Goal: Task Accomplishment & Management: Manage account settings

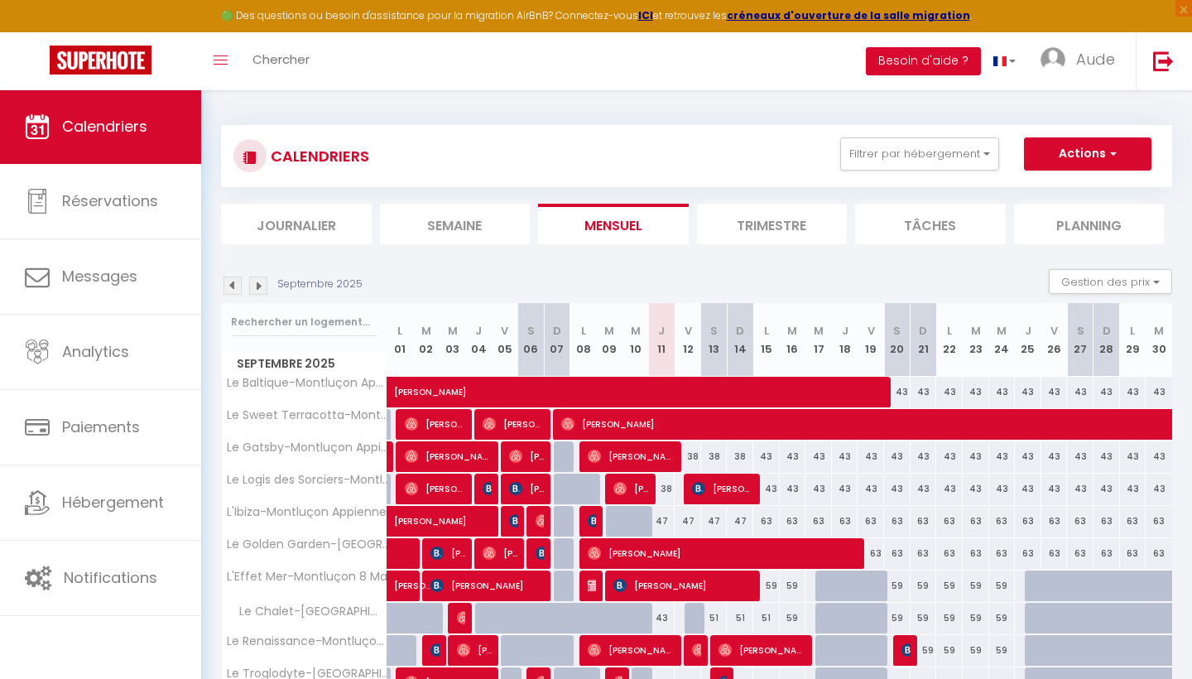
select select
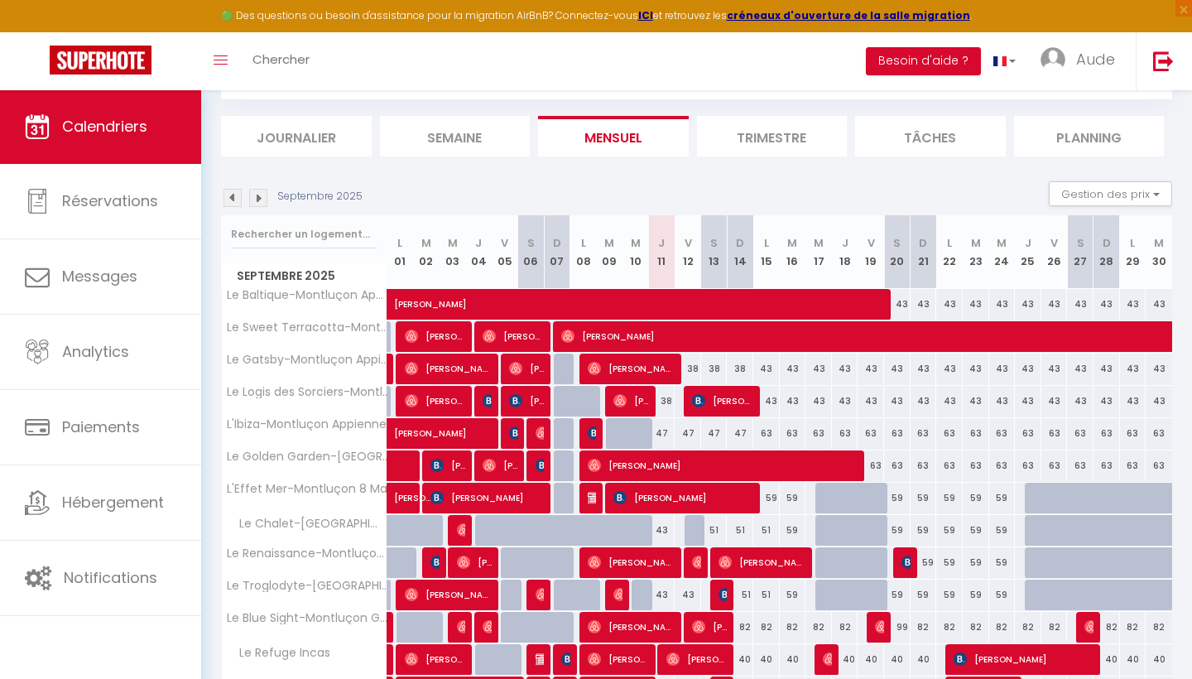
scroll to position [89, 0]
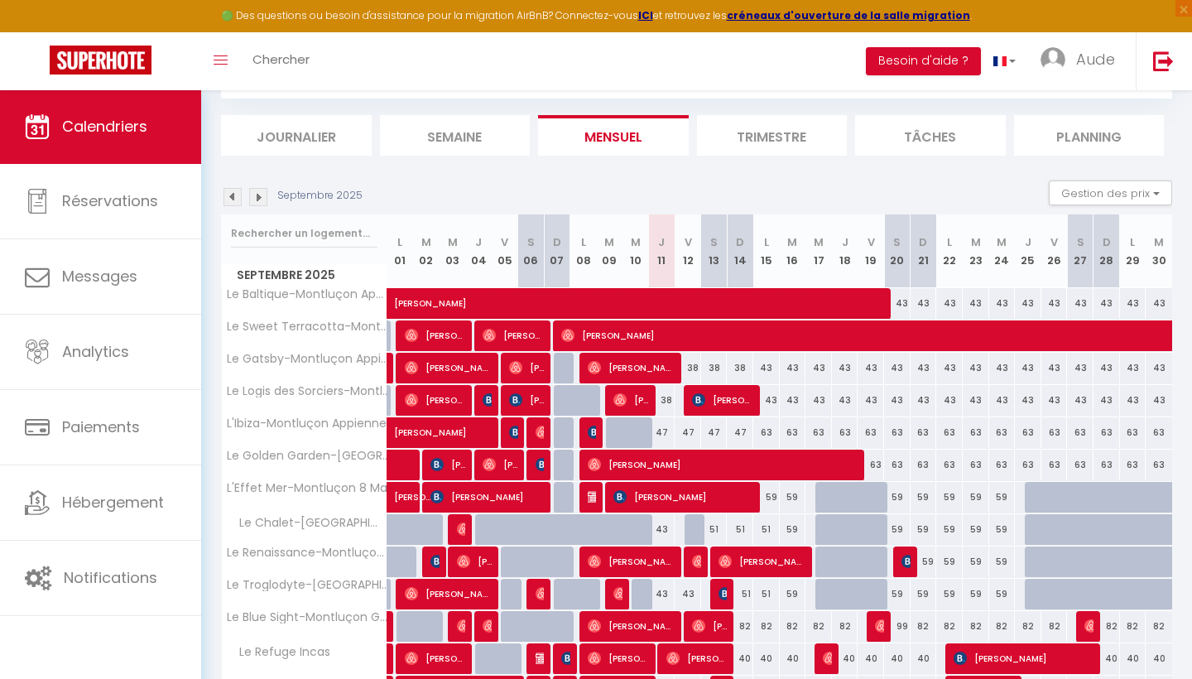
click at [904, 560] on img at bounding box center [907, 561] width 13 height 13
select select "OK"
select select "1"
select select "0"
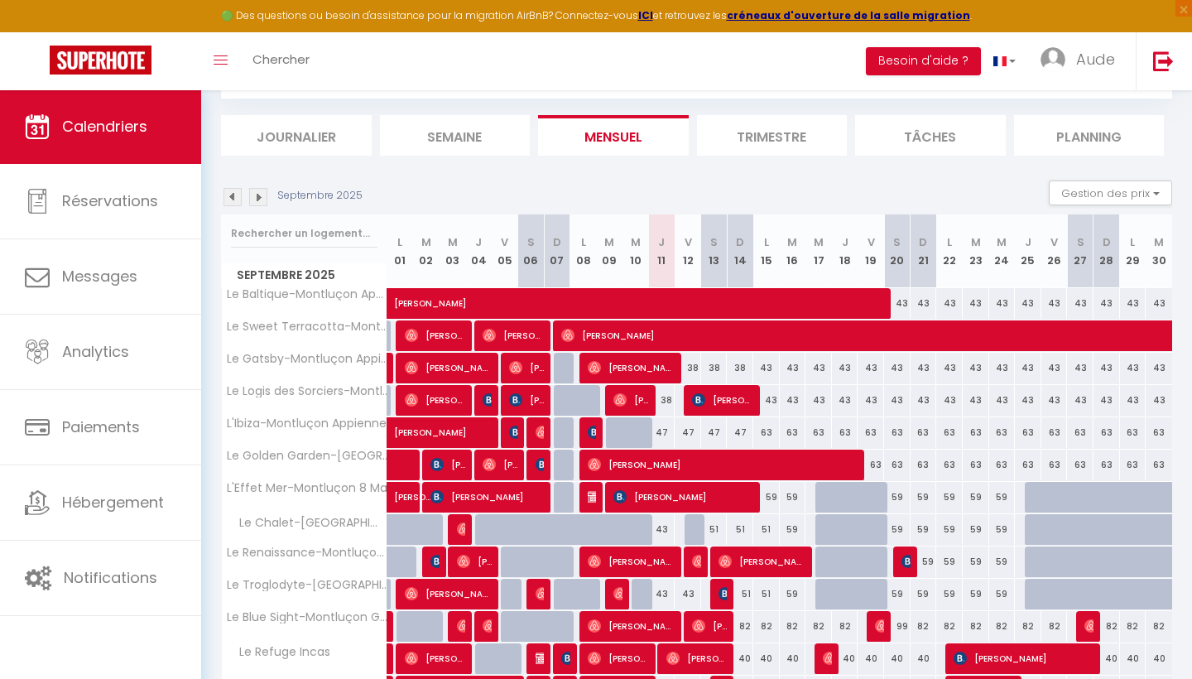
select select "1"
select select
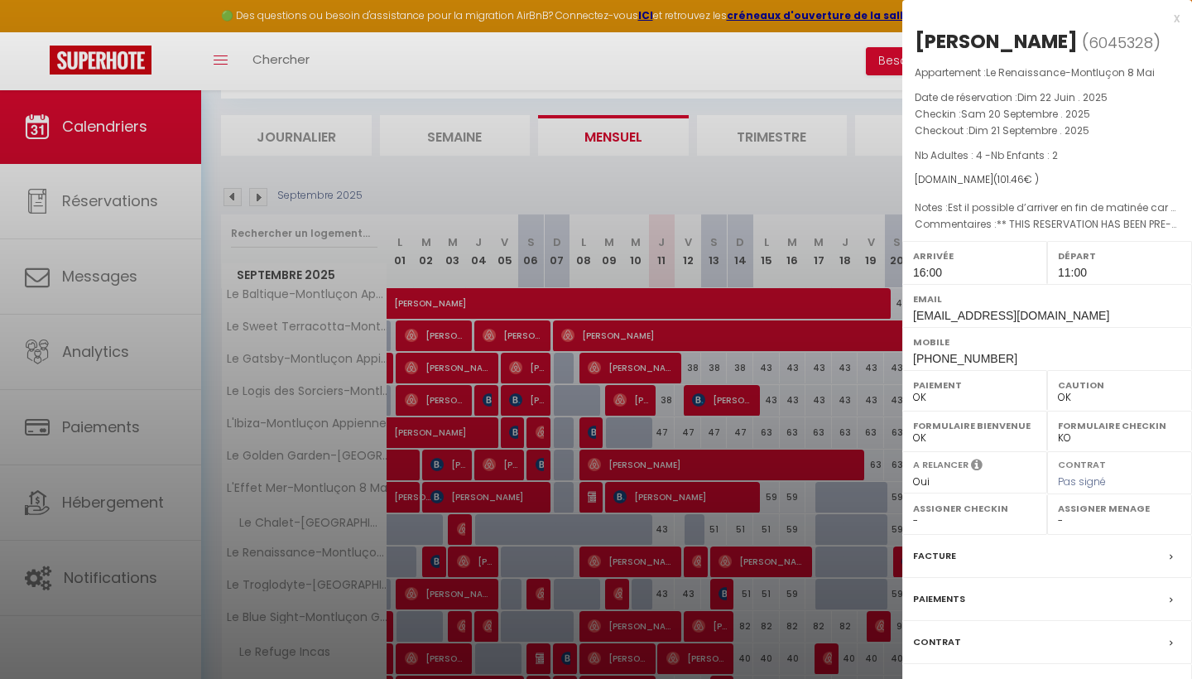
click at [878, 560] on div at bounding box center [596, 339] width 1192 height 679
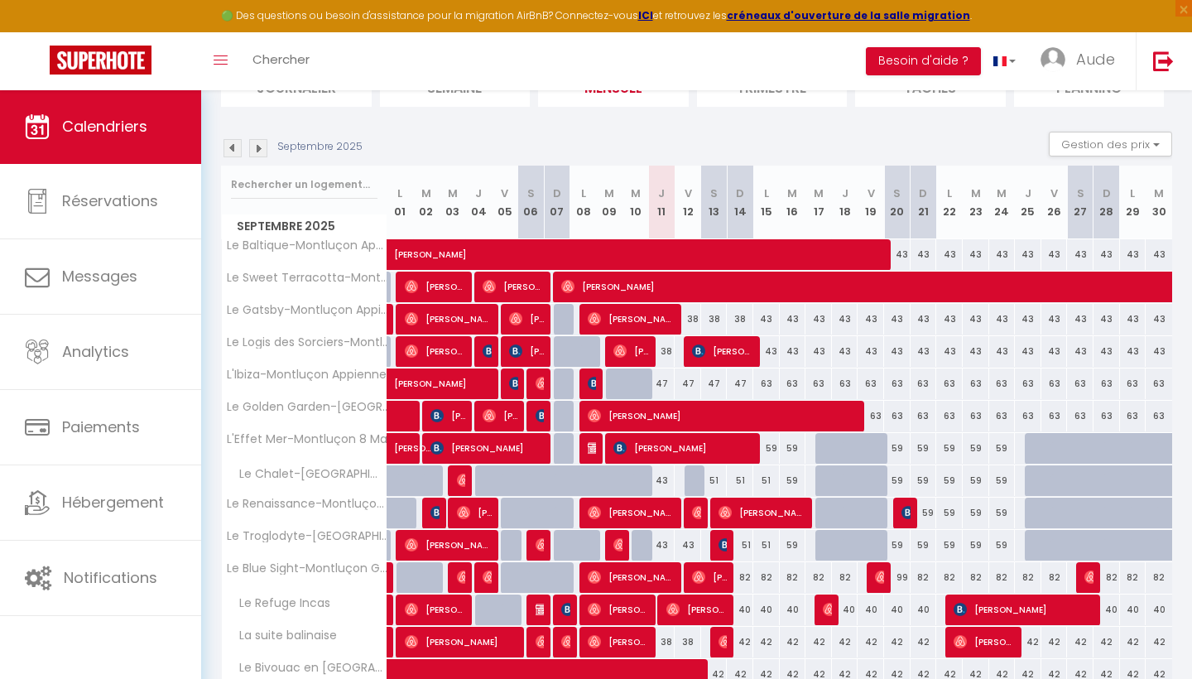
scroll to position [137, 0]
click at [901, 448] on div "59" at bounding box center [897, 448] width 26 height 31
type input "59"
select select "1"
type input "Sam 20 Septembre 2025"
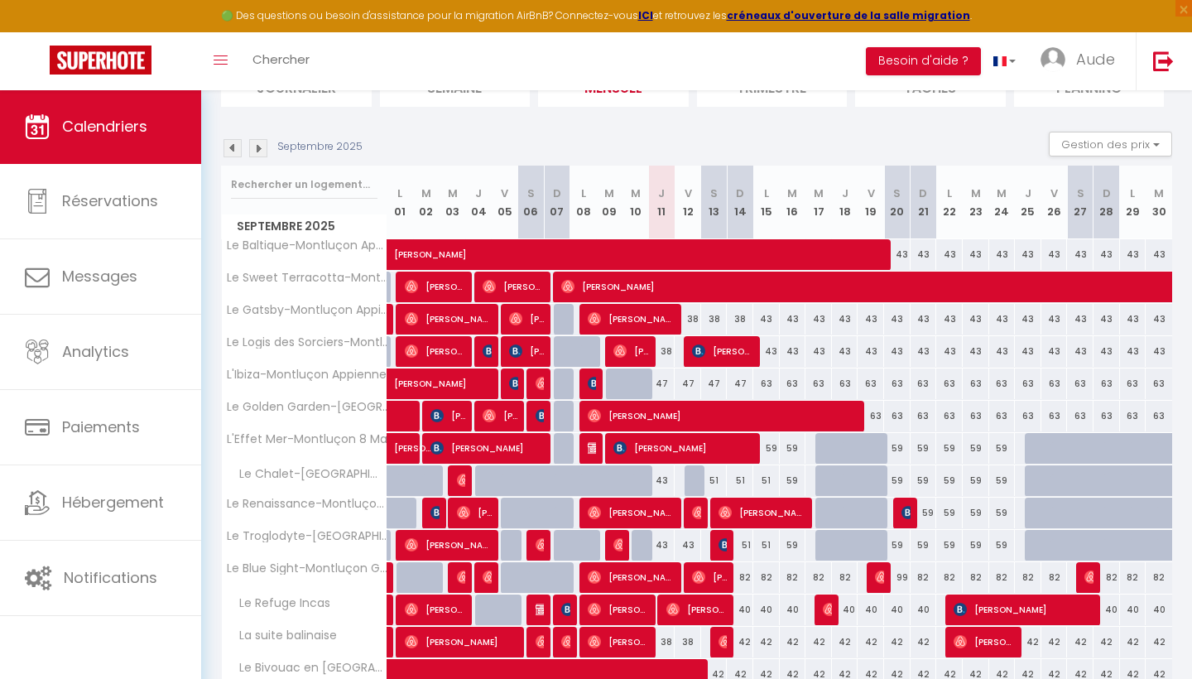
type input "Dim 21 Septembre 2025"
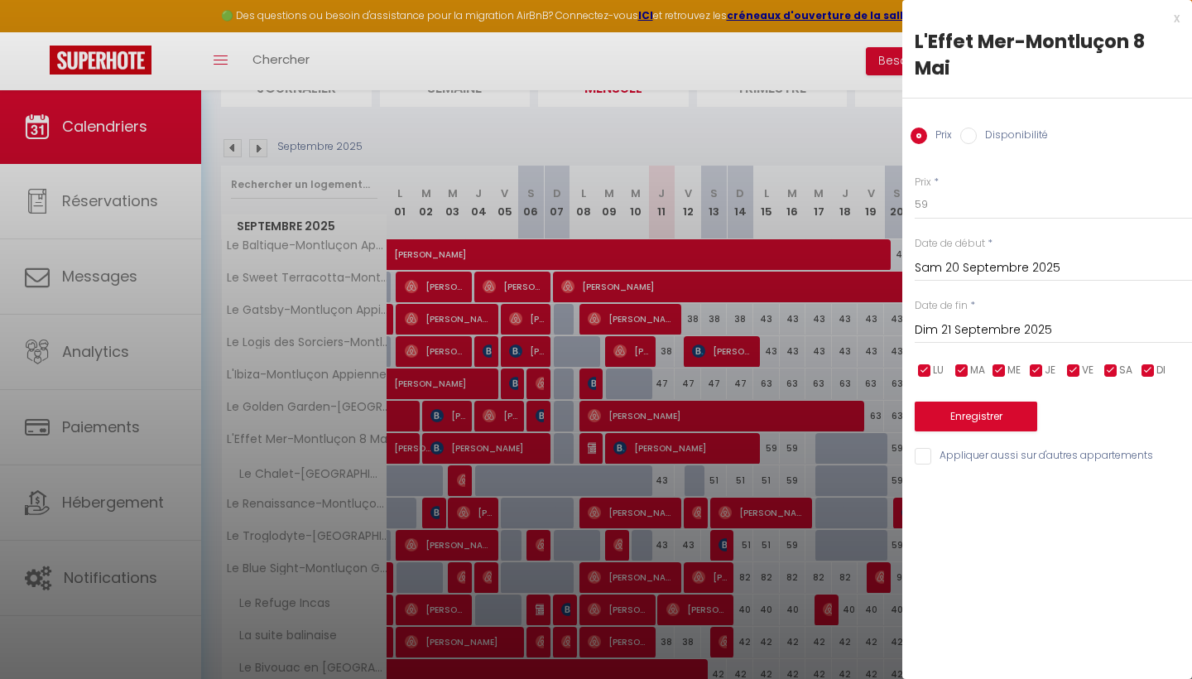
click at [998, 129] on label "Disponibilité" at bounding box center [1012, 136] width 71 height 18
click at [977, 129] on input "Disponibilité" at bounding box center [968, 135] width 17 height 17
radio input "true"
radio input "false"
click at [998, 325] on input "Dim 21 Septembre 2025" at bounding box center [1053, 332] width 277 height 22
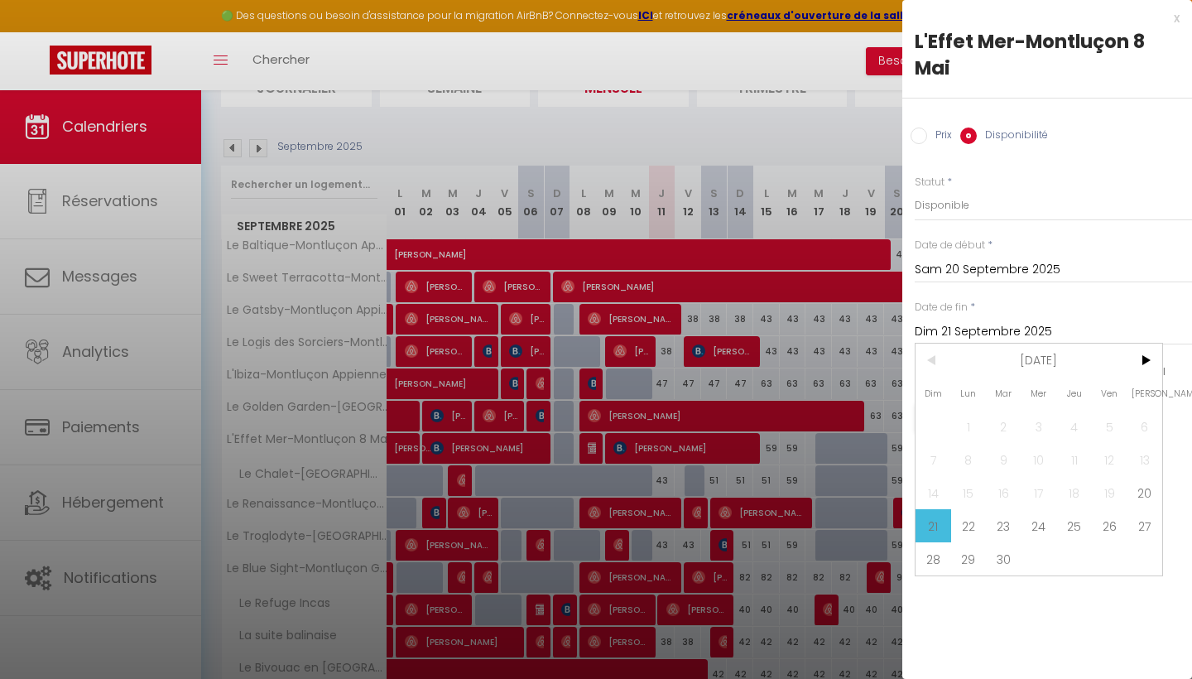
click at [1070, 533] on span "25" at bounding box center [1074, 525] width 36 height 33
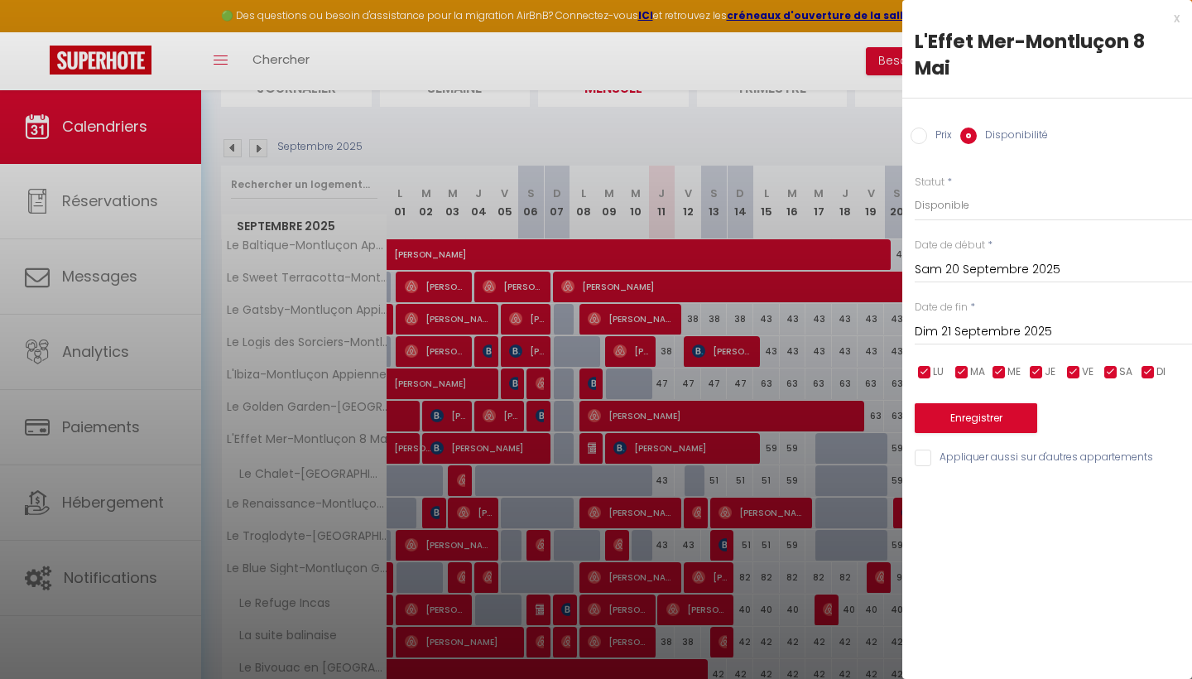
type input "Jeu 25 Septembre 2025"
select select "0"
click at [964, 451] on input "Appliquer aussi sur d'autres appartements" at bounding box center [1053, 458] width 277 height 17
checkbox input "true"
click at [966, 425] on button "Enregistrer" at bounding box center [976, 418] width 123 height 30
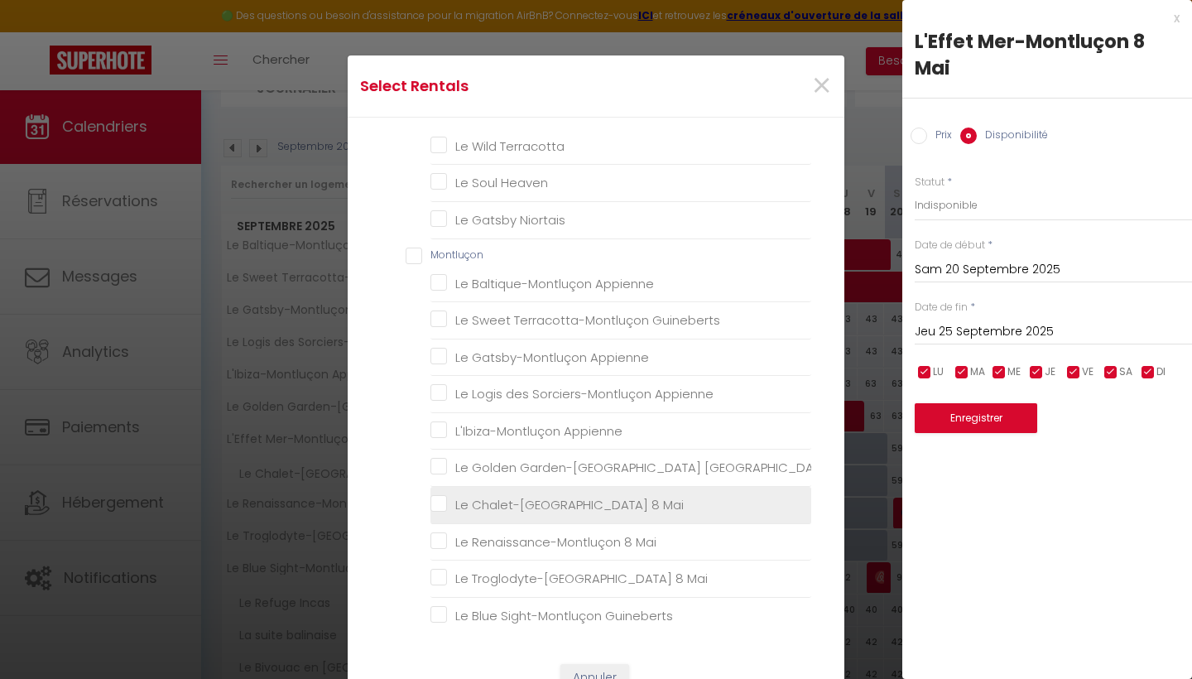
scroll to position [654, 0]
click at [490, 498] on Mai "Le Chalet-[GEOGRAPHIC_DATA] 8 Mai" at bounding box center [620, 506] width 381 height 17
checkbox Mai "true"
checkbox input "false"
checkbox Rossa "false"
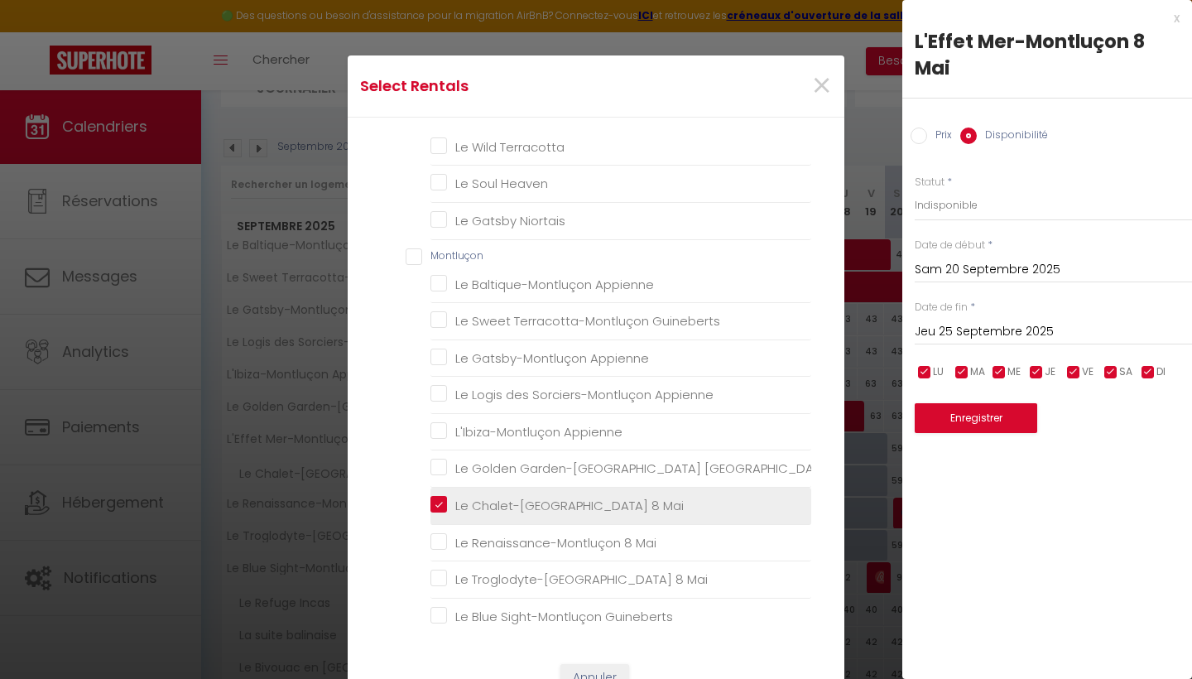
checkbox Déco "false"
checkbox Nordique "false"
checkbox input "false"
checkbox Incas "false"
checkbox balinaise "false"
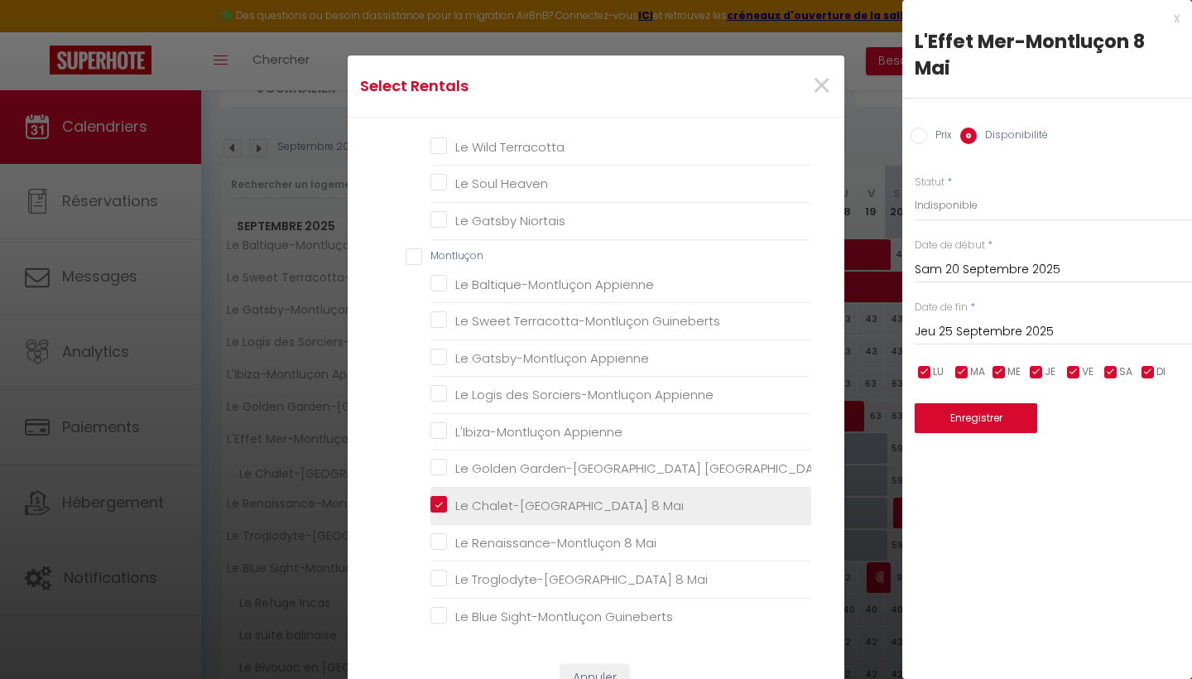
checkbox Orient "false"
checkbox Amérique "false"
checkbox Scandinave "false"
checkbox Golden "false"
checkbox Cocoon "false"
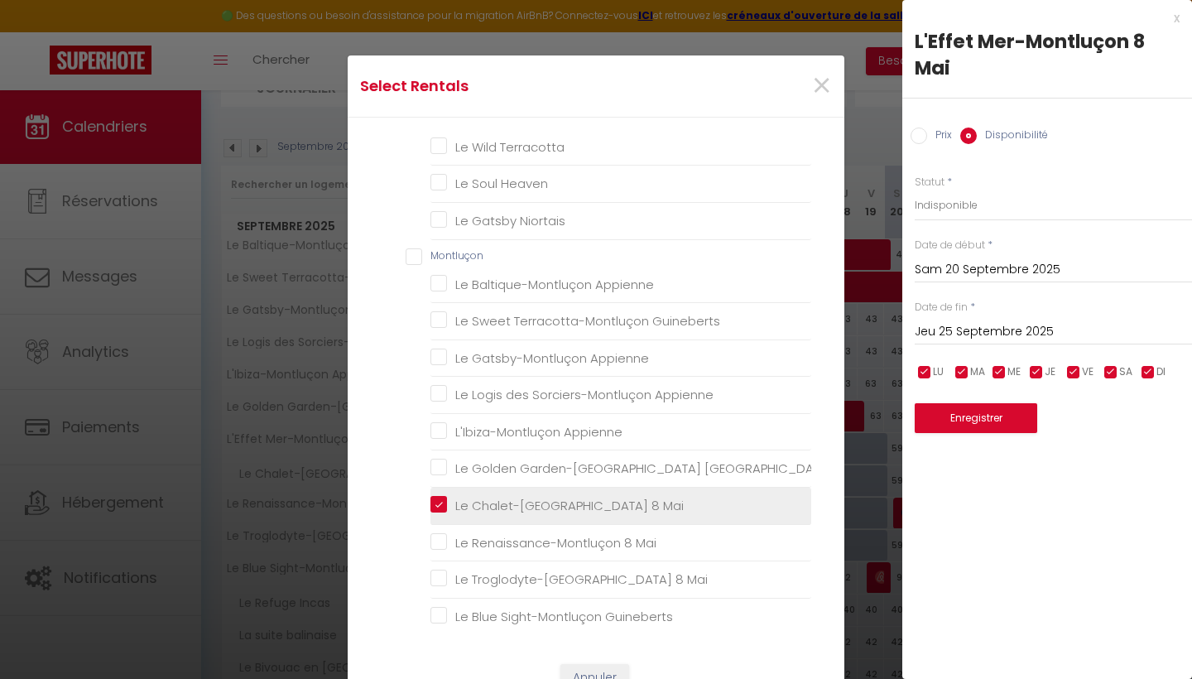
checkbox Heaven "false"
checkbox Blue "false"
checkbox Terracotta "false"
checkbox Heaven "false"
checkbox Niortais "false"
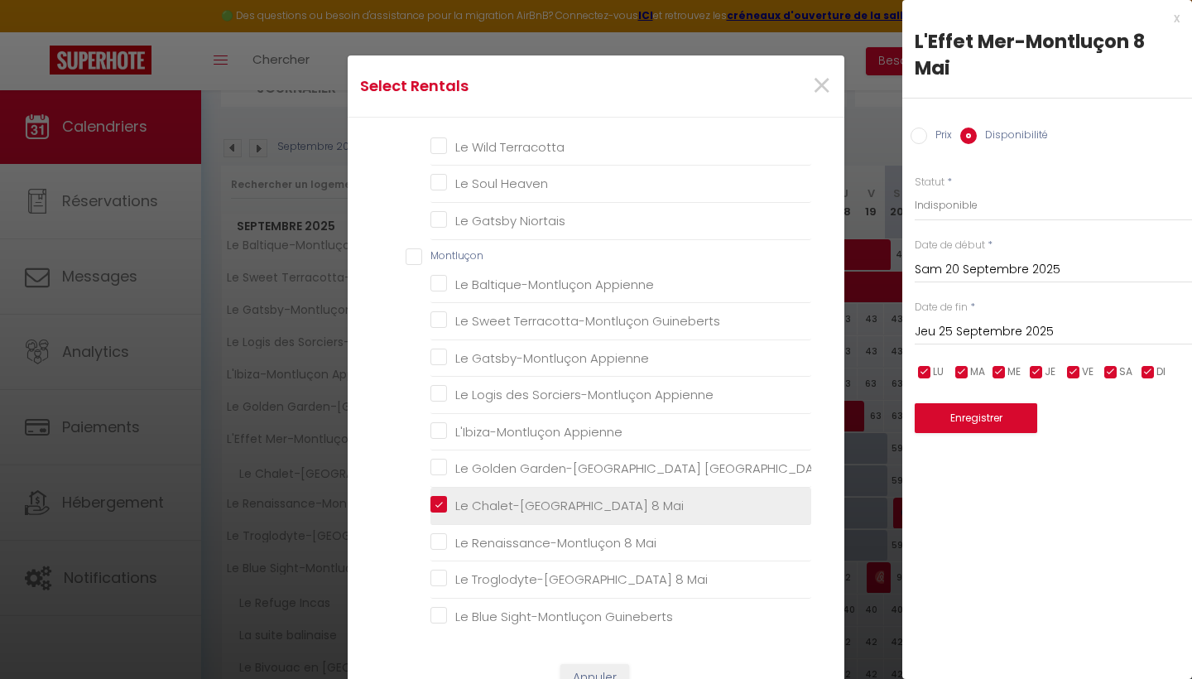
checkbox Appienne "false"
checkbox Guineberts "false"
checkbox Appienne "false"
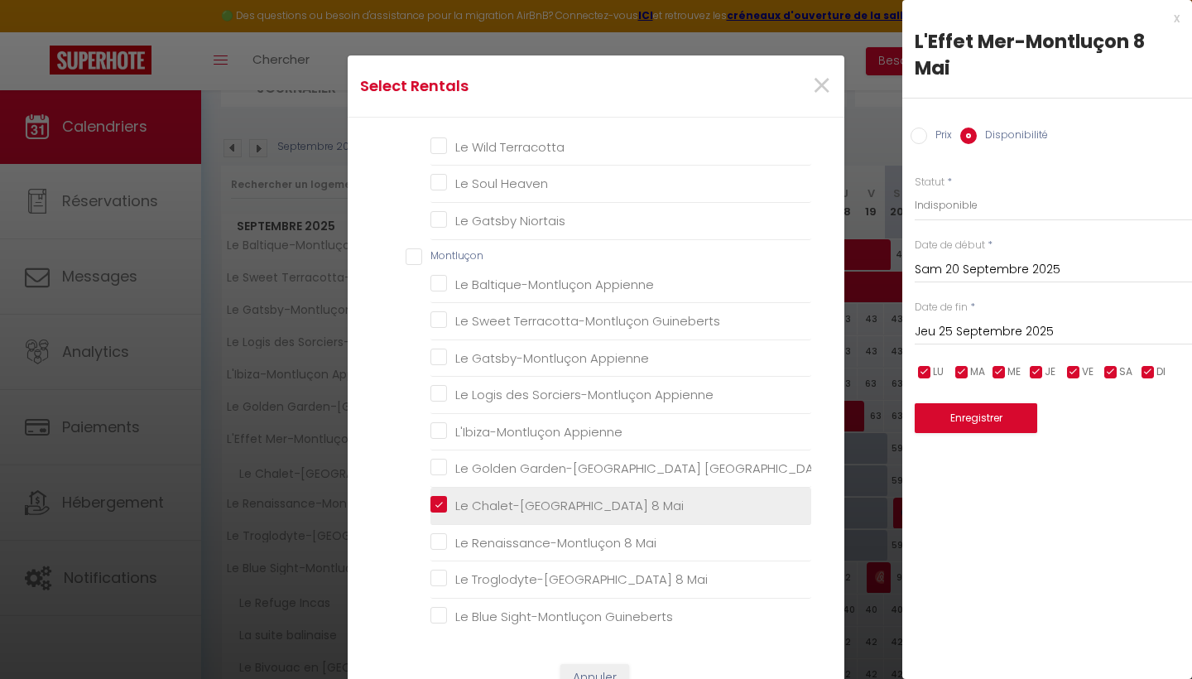
checkbox Guineberts "false"
checkbox Mai "false"
checkbox Guineberts "false"
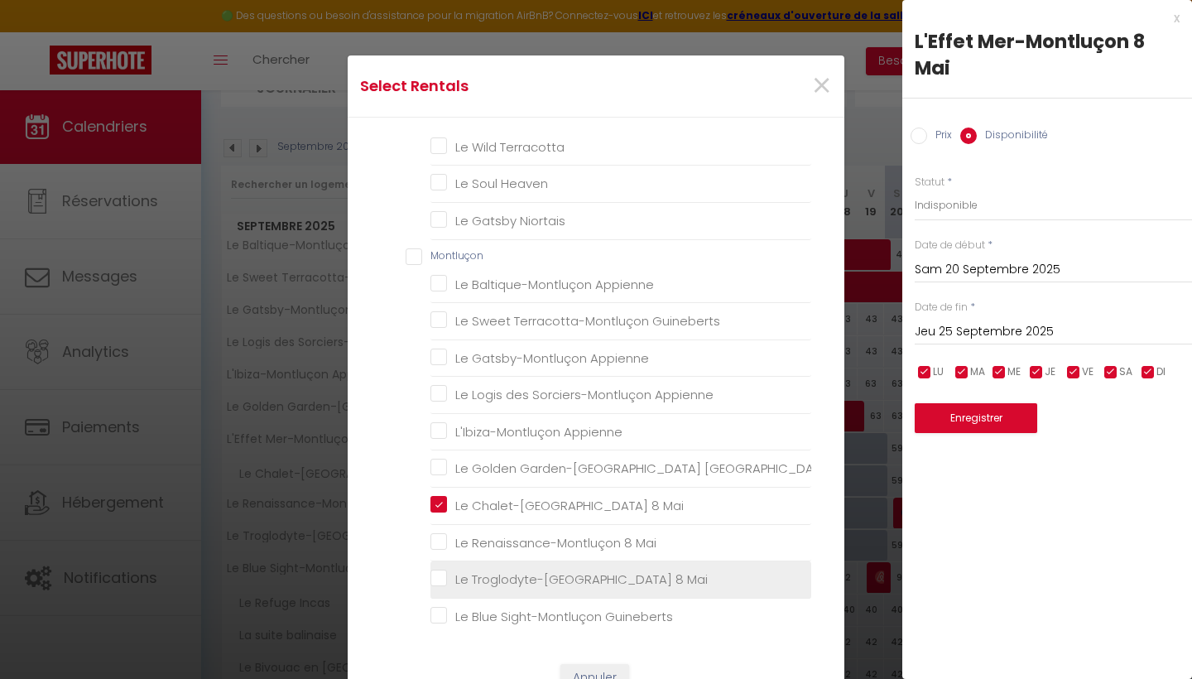
drag, startPoint x: 505, startPoint y: 546, endPoint x: 504, endPoint y: 558, distance: 12.4
click at [505, 546] on li "Le Renaissance-Montluçon 8 Mai" at bounding box center [620, 543] width 381 height 37
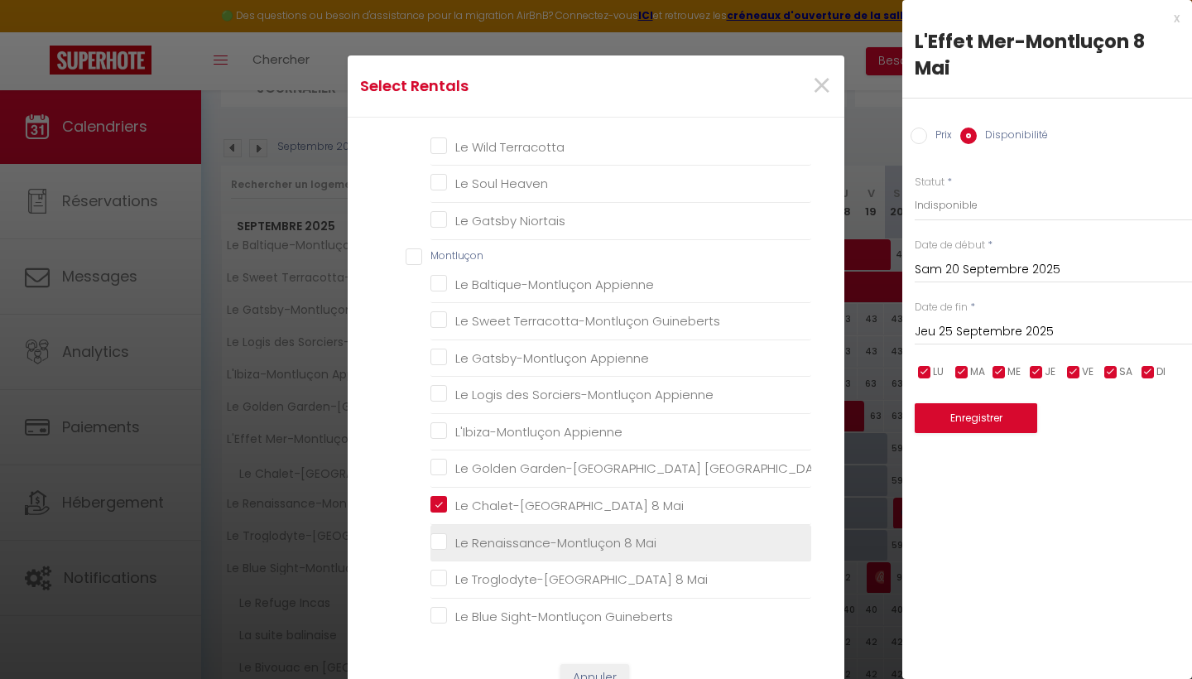
drag, startPoint x: 501, startPoint y: 570, endPoint x: 500, endPoint y: 531, distance: 38.9
click at [501, 571] on Mai "Le Troglodyte-[GEOGRAPHIC_DATA] 8 Mai" at bounding box center [620, 579] width 381 height 17
checkbox Mai "true"
checkbox input "false"
checkbox Rossa "false"
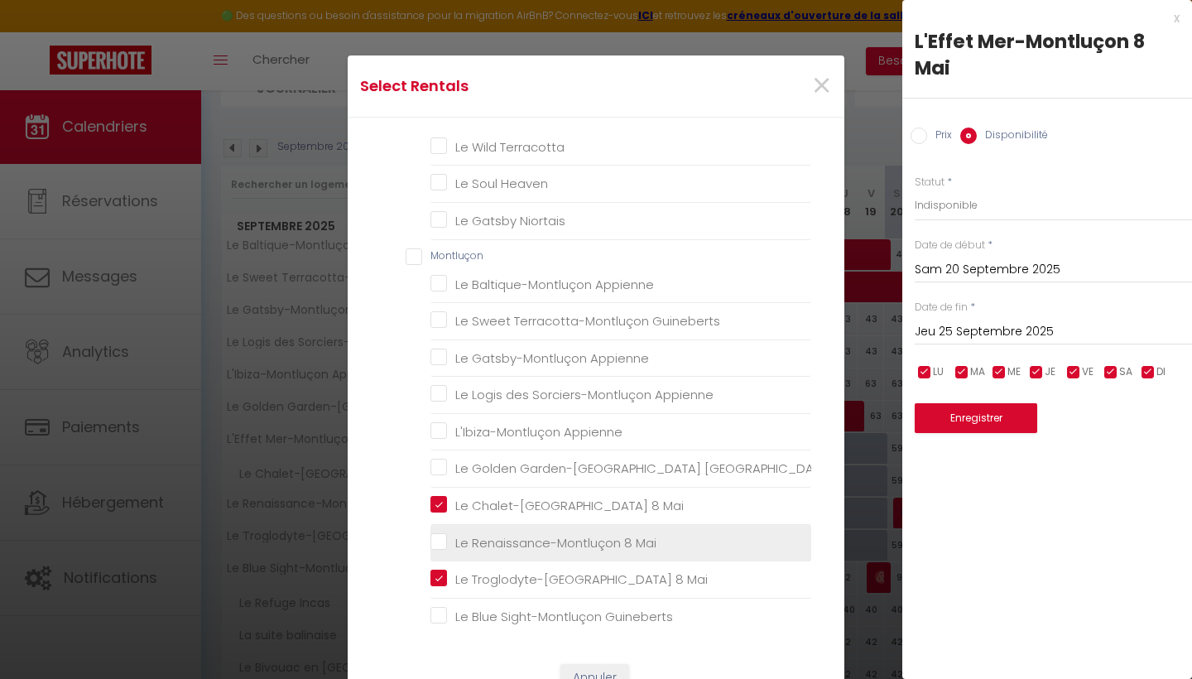
checkbox Déco "false"
checkbox Nordique "false"
checkbox input "false"
checkbox Incas "false"
checkbox balinaise "false"
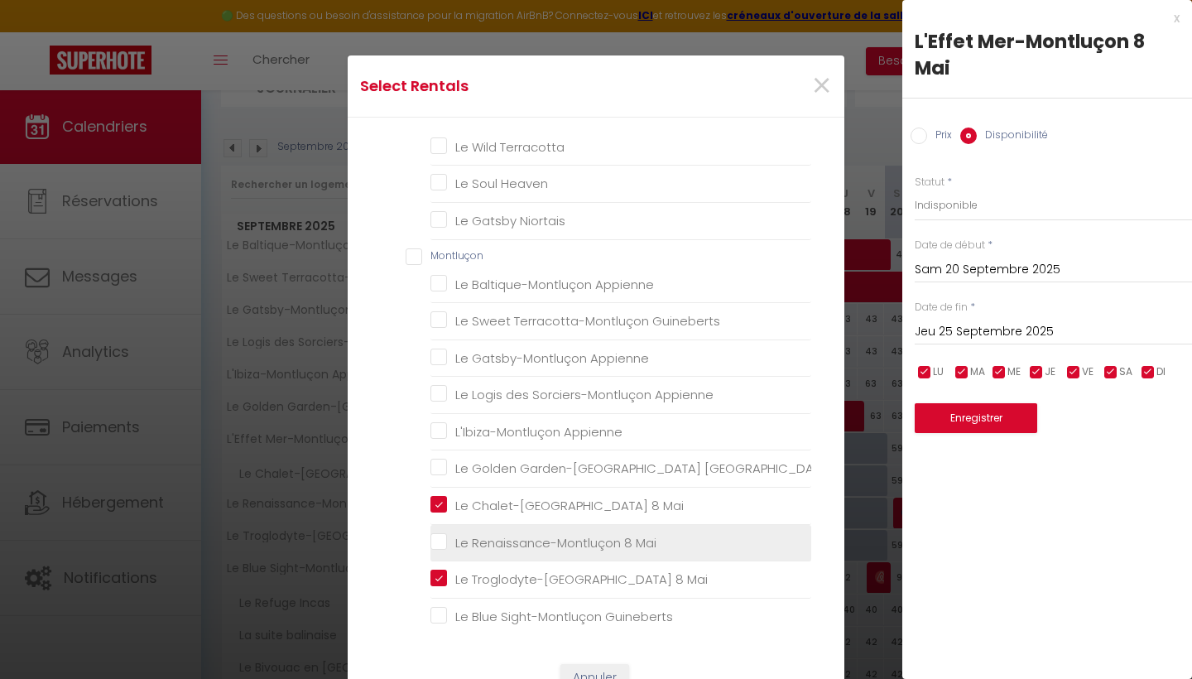
checkbox Orient "false"
checkbox Amérique "false"
checkbox Scandinave "false"
checkbox Golden "false"
checkbox Cocoon "false"
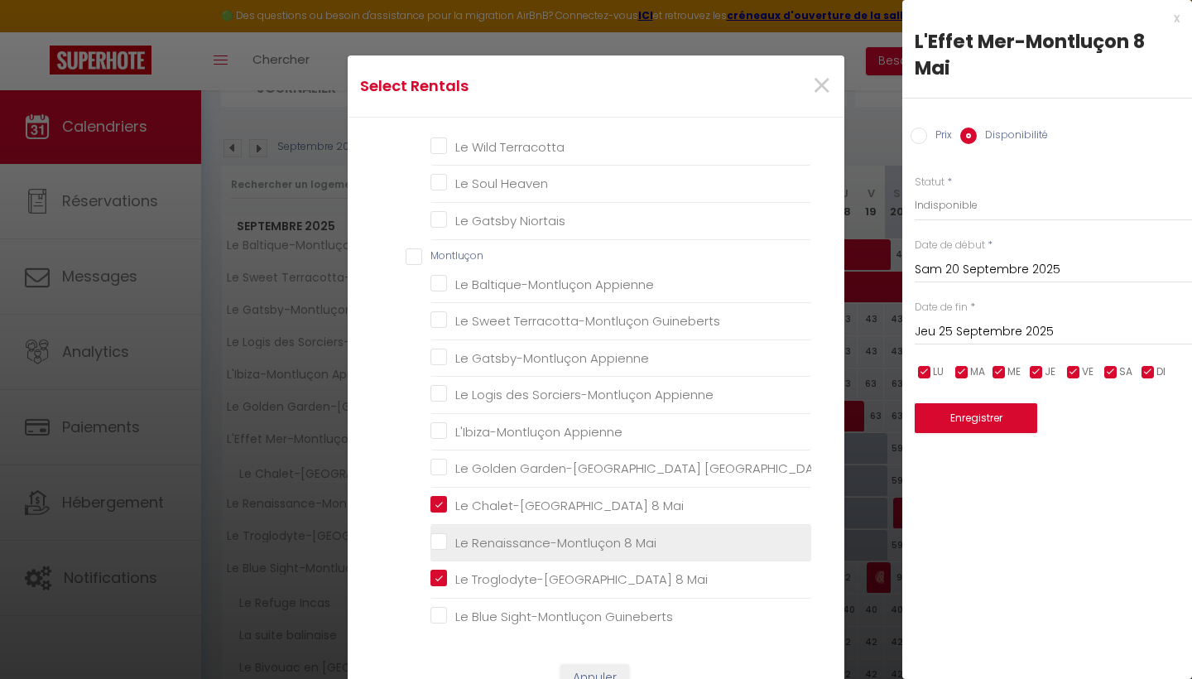
checkbox Heaven "false"
checkbox Blue "false"
checkbox Terracotta "false"
checkbox Heaven "false"
checkbox Niortais "false"
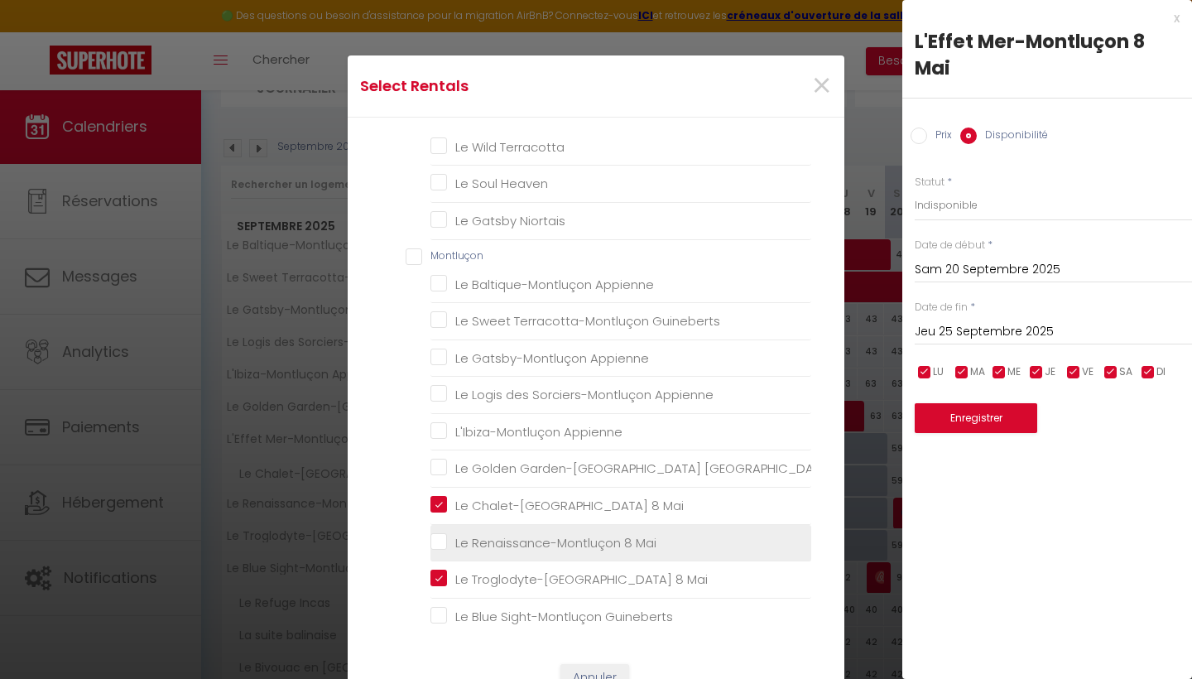
checkbox Appienne "false"
checkbox Guineberts "false"
checkbox Appienne "false"
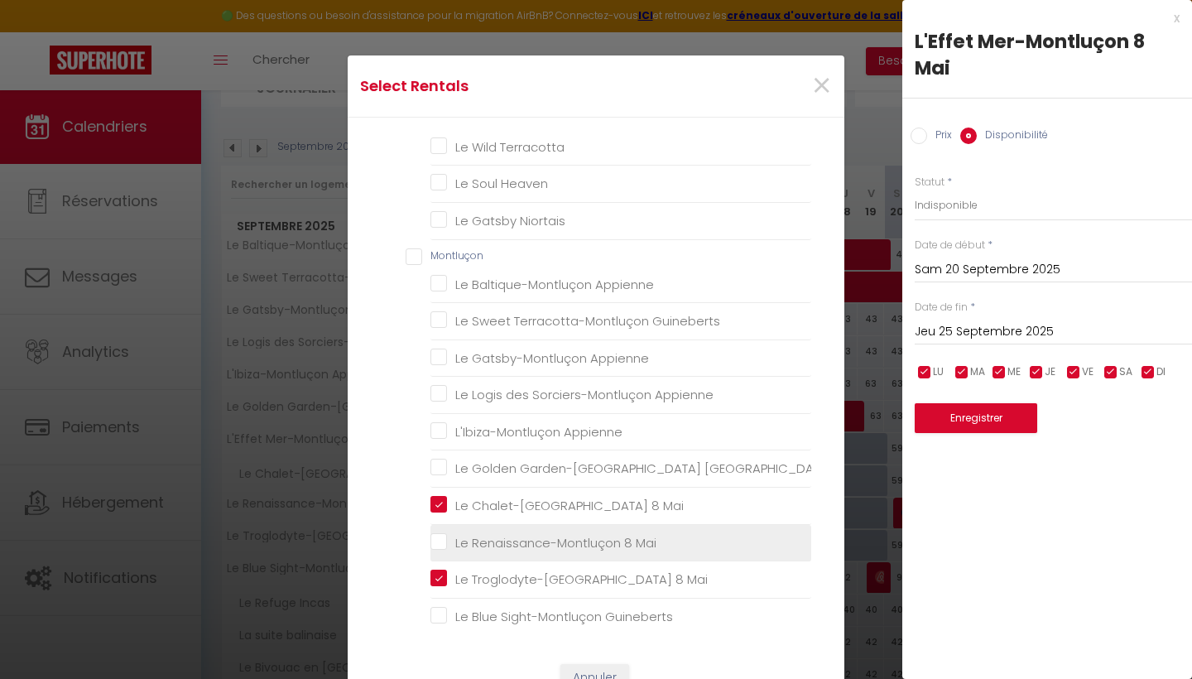
checkbox Guineberts "false"
checkbox Mai "false"
checkbox Guineberts "false"
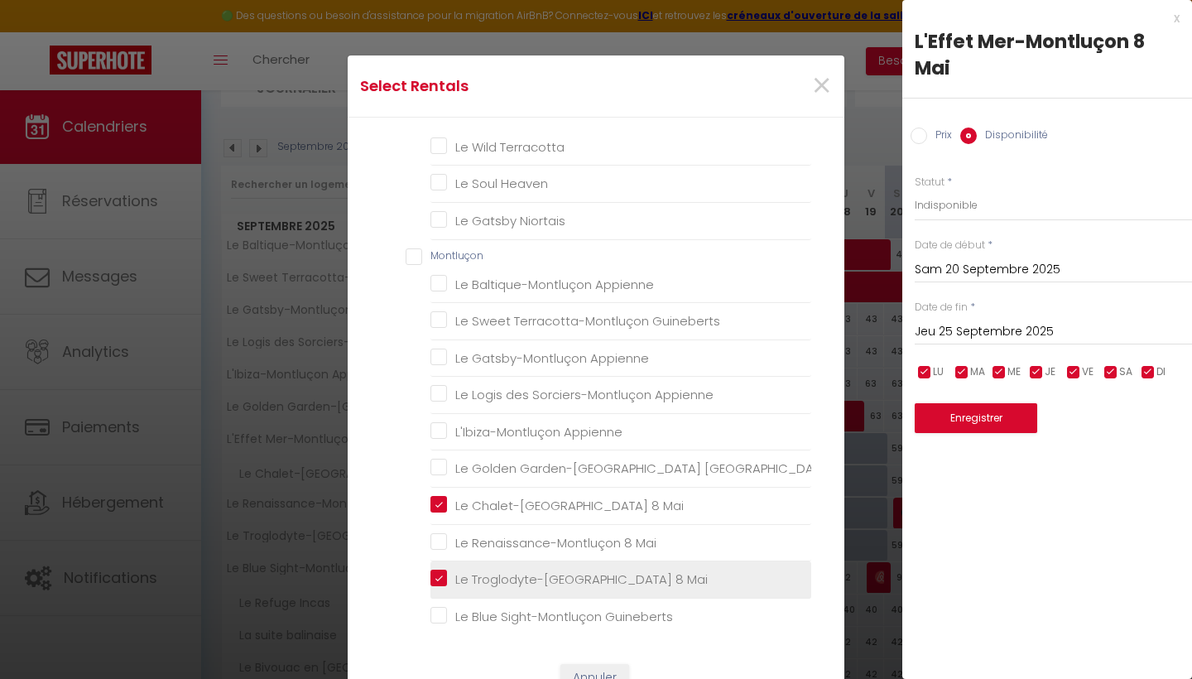
drag, startPoint x: 500, startPoint y: 531, endPoint x: 716, endPoint y: 570, distance: 219.7
click at [500, 534] on Mai "Le Renaissance-Montluçon 8 Mai" at bounding box center [620, 542] width 381 height 17
checkbox Mai "true"
checkbox input "false"
checkbox Rossa "false"
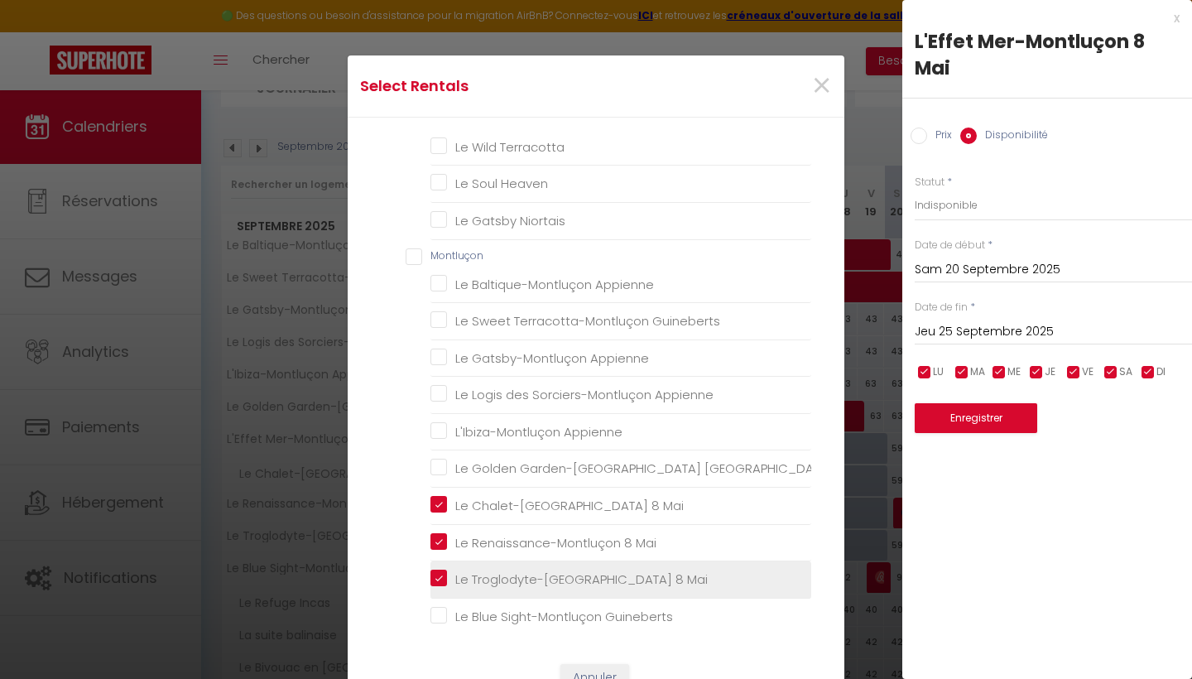
checkbox Déco "false"
checkbox Nordique "false"
checkbox input "false"
checkbox Incas "false"
checkbox balinaise "false"
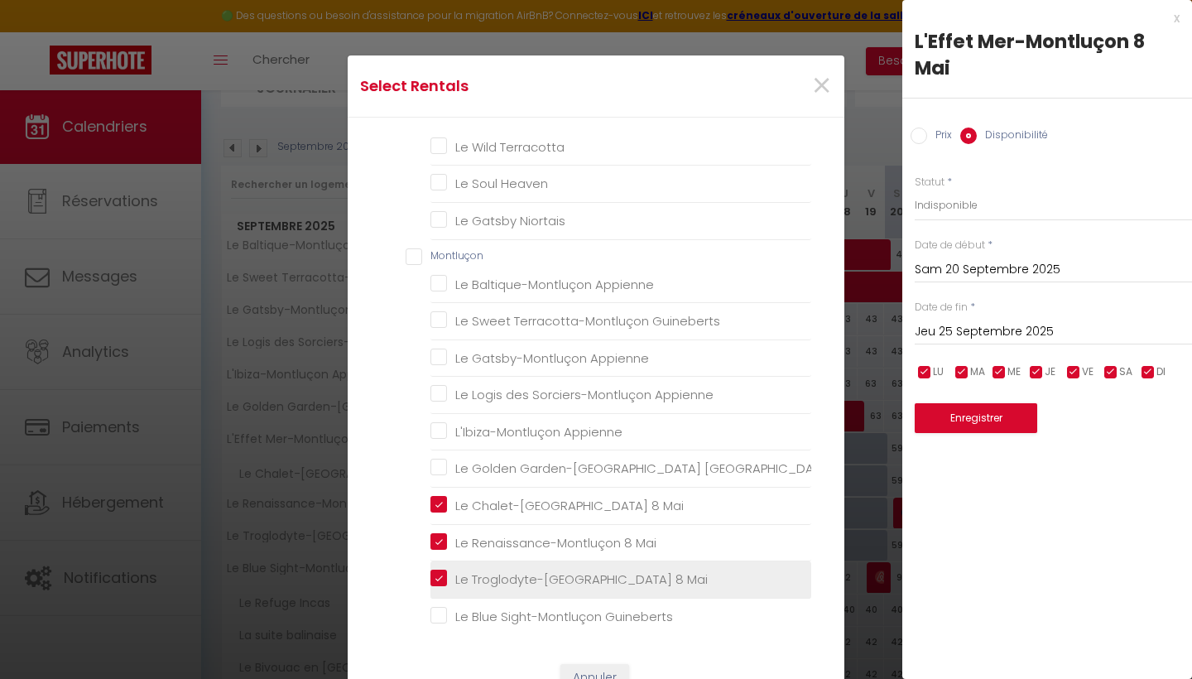
checkbox Orient "false"
checkbox Amérique "false"
checkbox Scandinave "false"
checkbox Golden "false"
checkbox Cocoon "false"
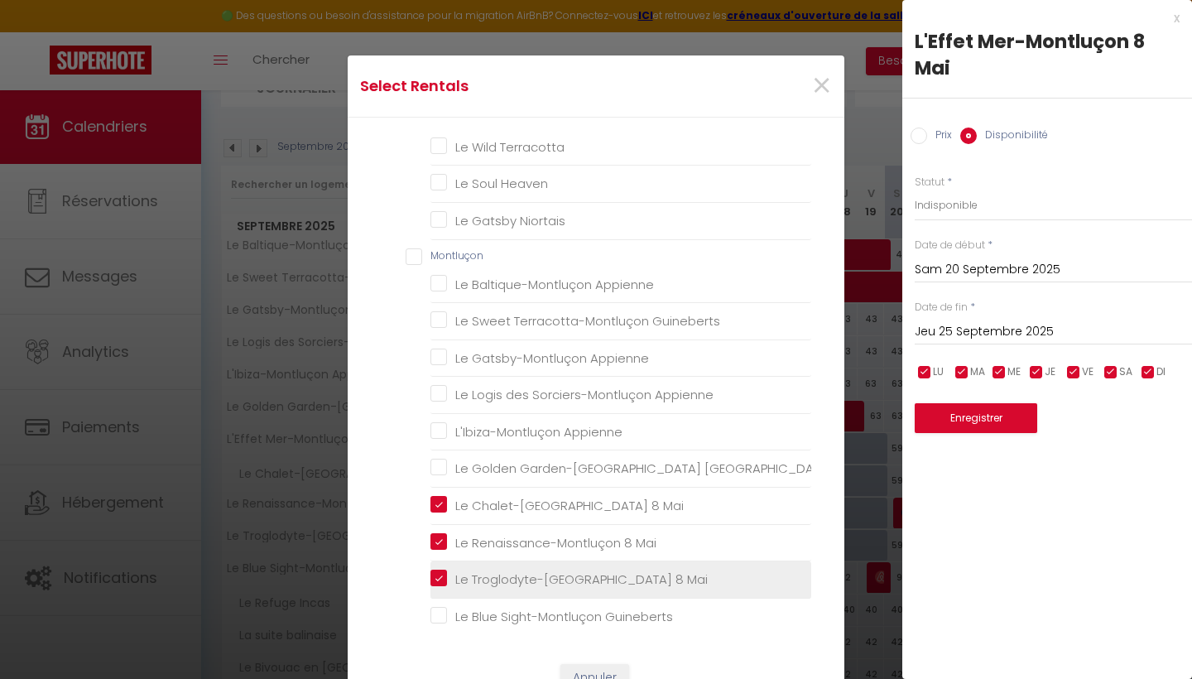
checkbox Heaven "false"
checkbox Blue "false"
checkbox Terracotta "false"
checkbox Heaven "false"
checkbox Niortais "false"
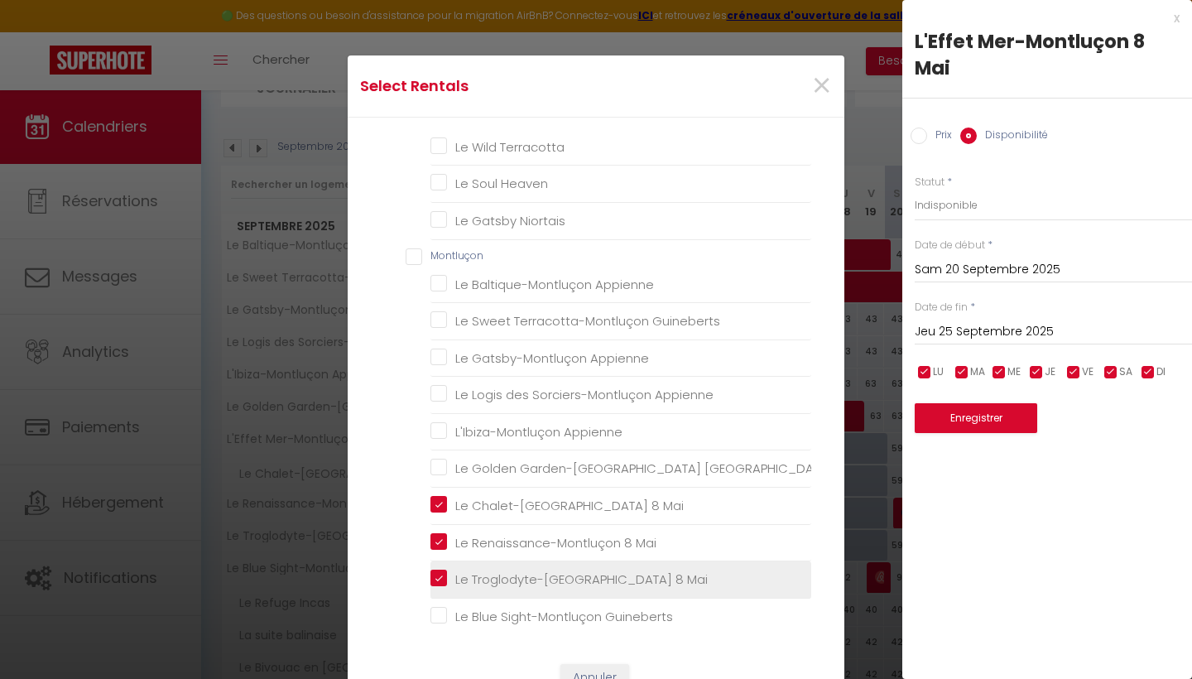
checkbox Appienne "false"
checkbox Guineberts "false"
checkbox Appienne "false"
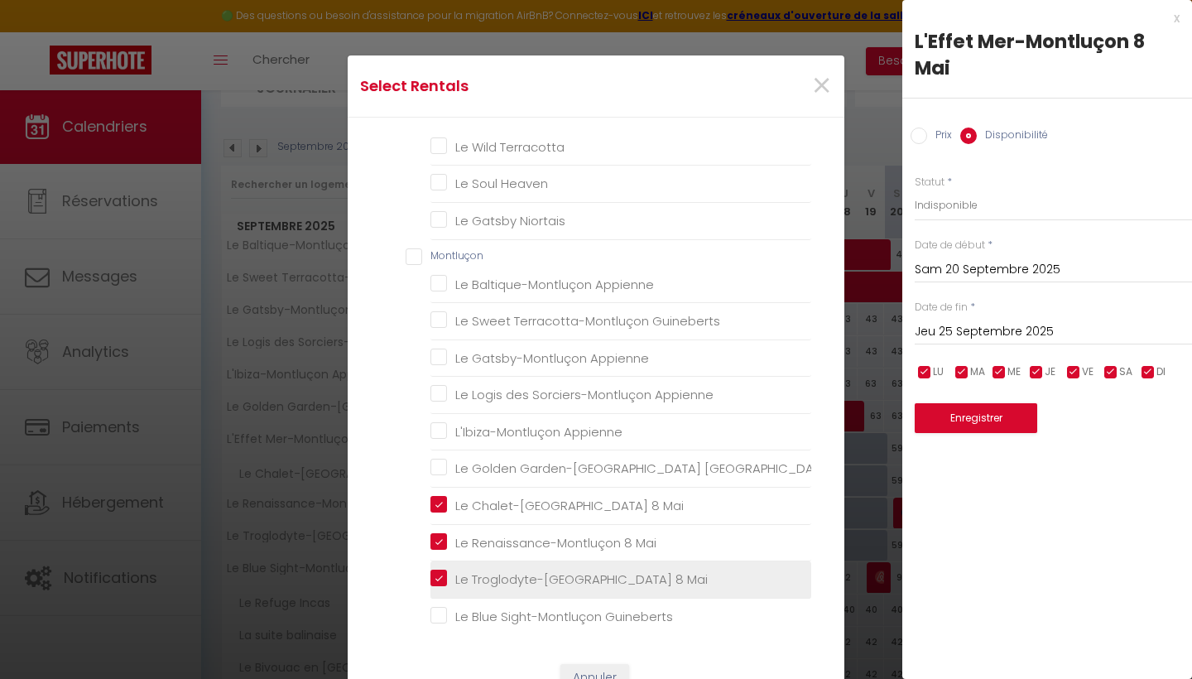
checkbox Guineberts "false"
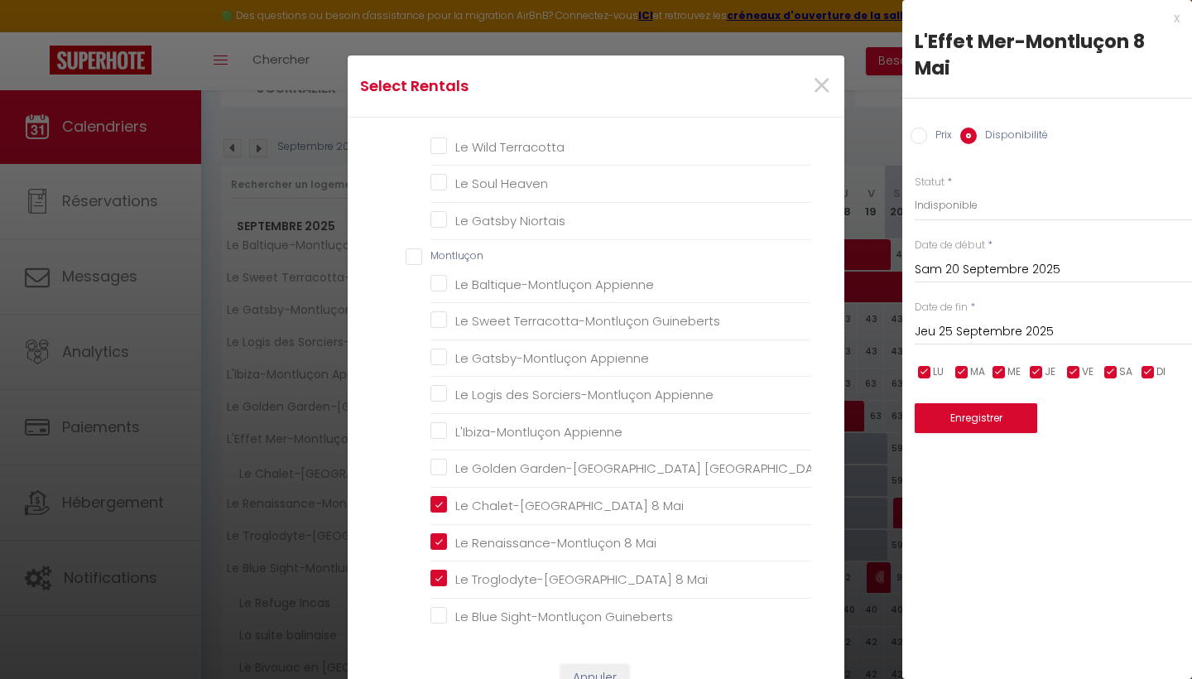
scroll to position [48, 0]
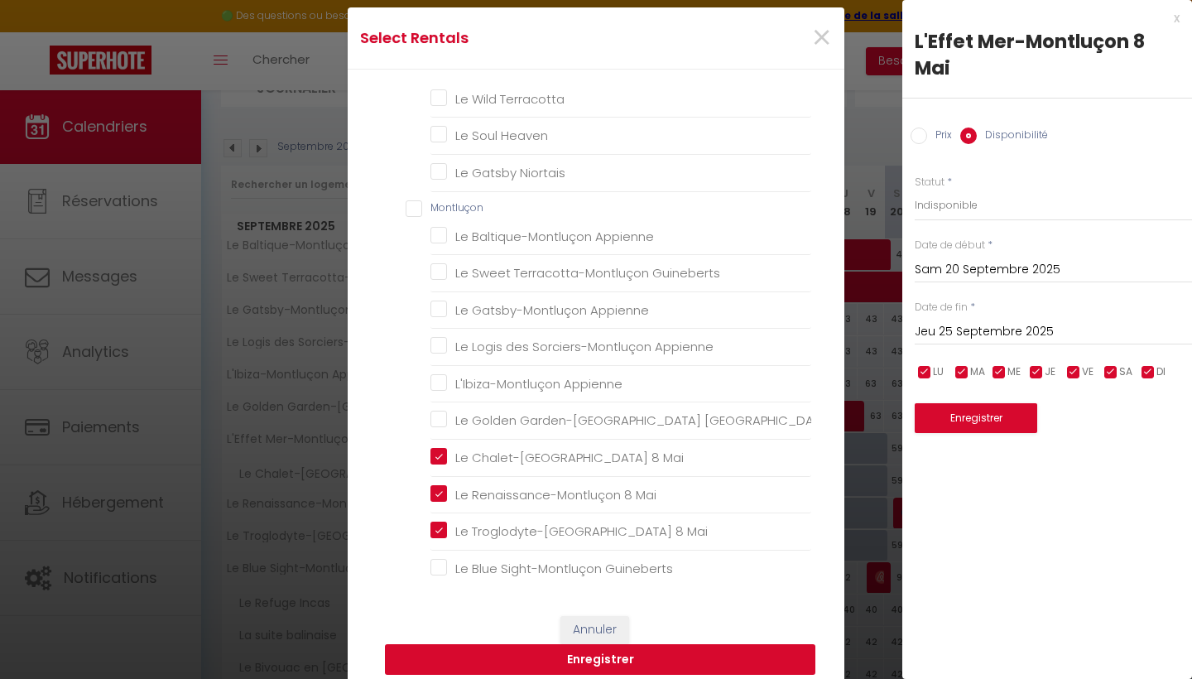
click at [689, 660] on button "Enregistrer" at bounding box center [600, 659] width 430 height 31
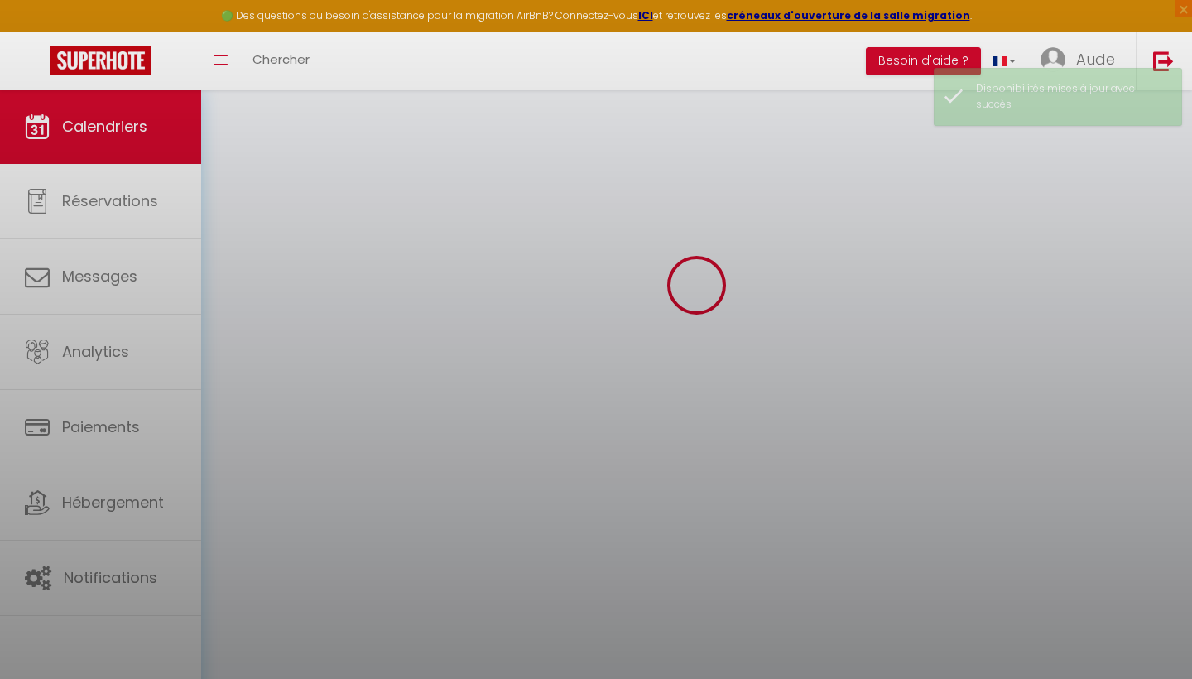
scroll to position [89, 0]
